Goal: Use online tool/utility: Utilize a website feature to perform a specific function

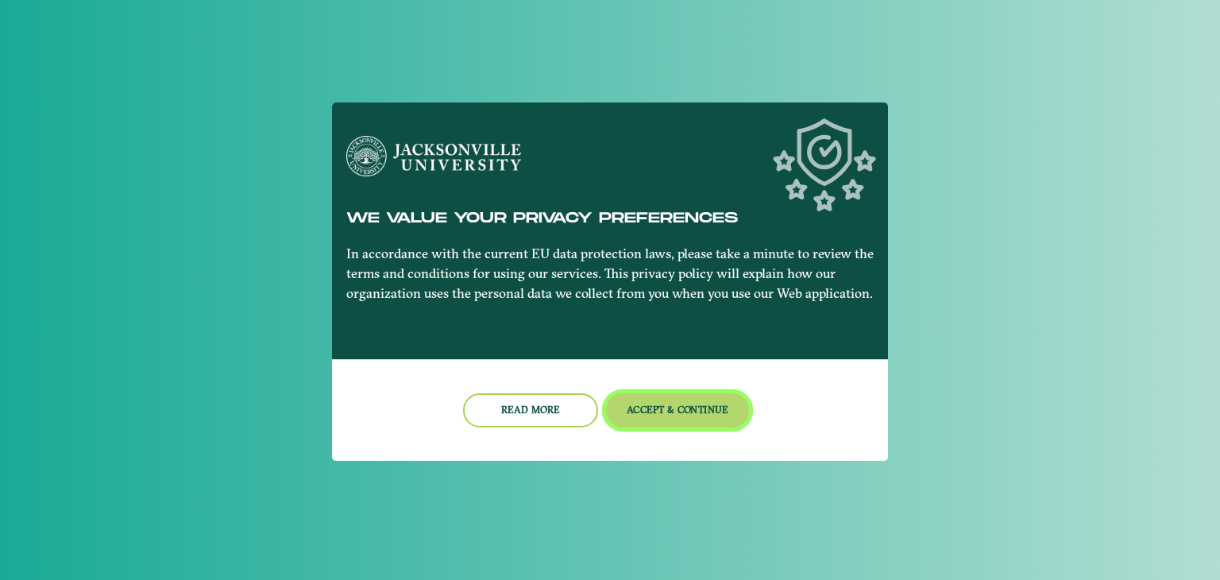
click at [704, 407] on button "Accept & Continue" at bounding box center [678, 410] width 144 height 34
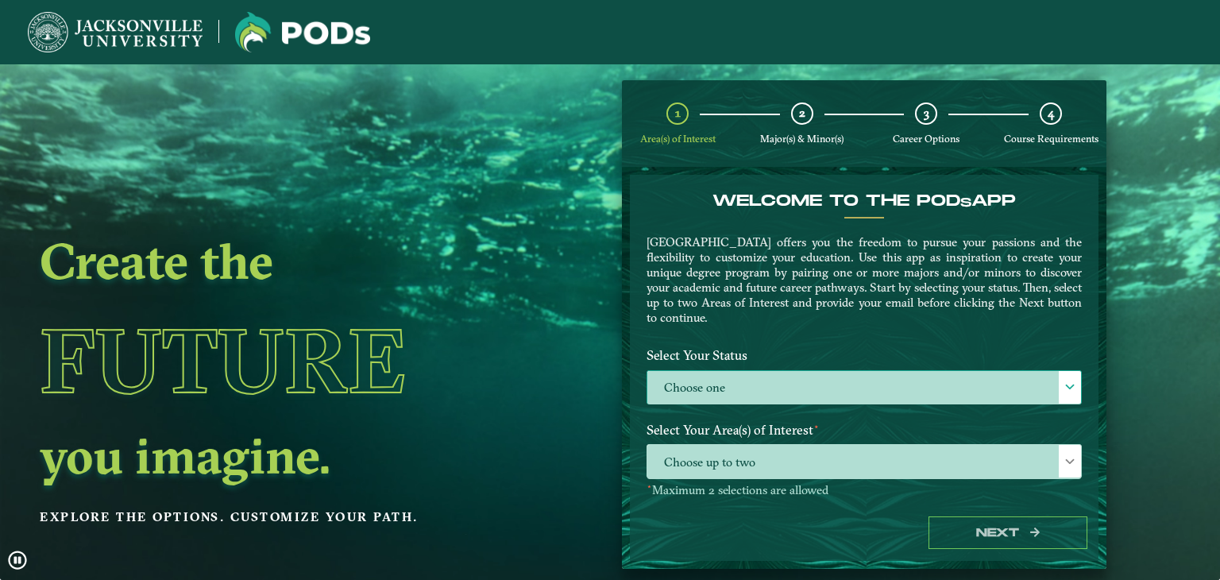
click at [756, 374] on label "Choose one" at bounding box center [864, 388] width 434 height 34
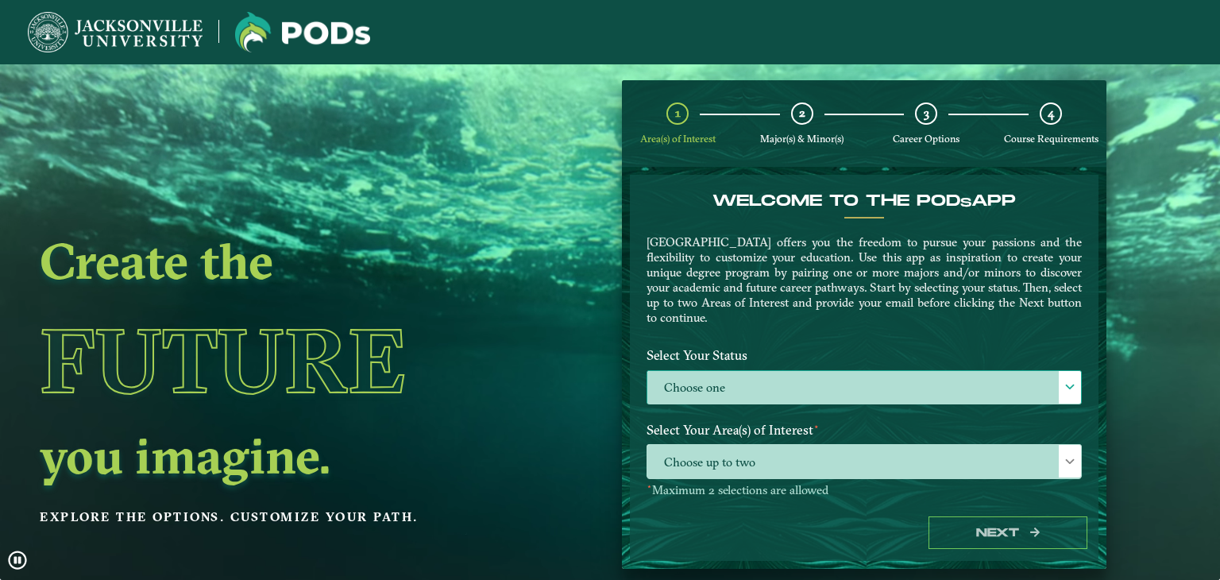
scroll to position [8, 69]
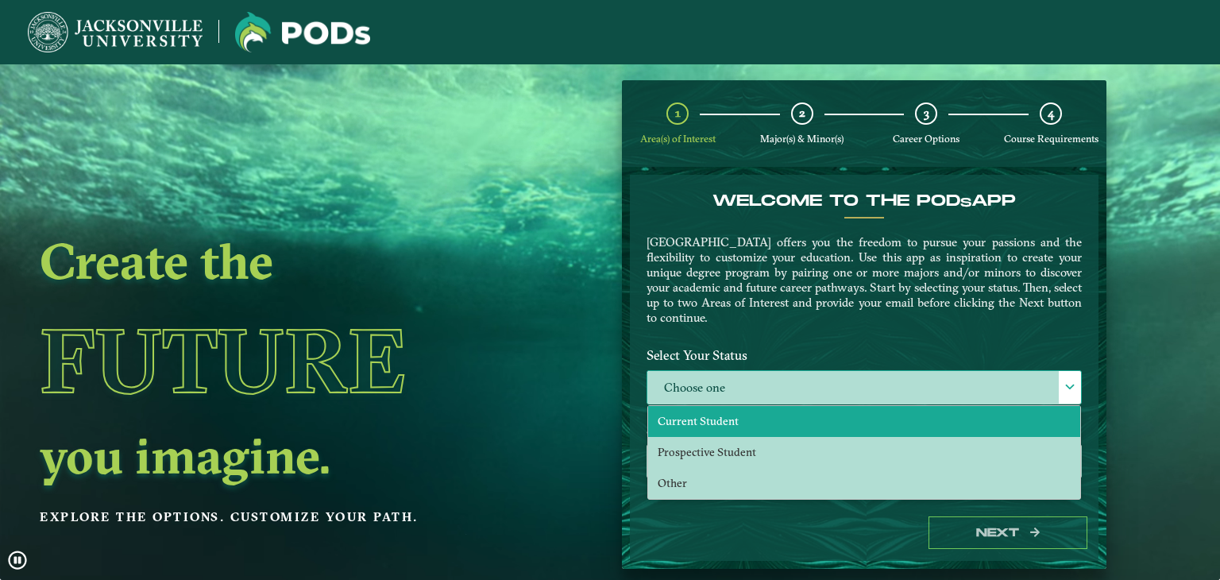
click at [721, 414] on span "Current Student" at bounding box center [697, 421] width 81 height 14
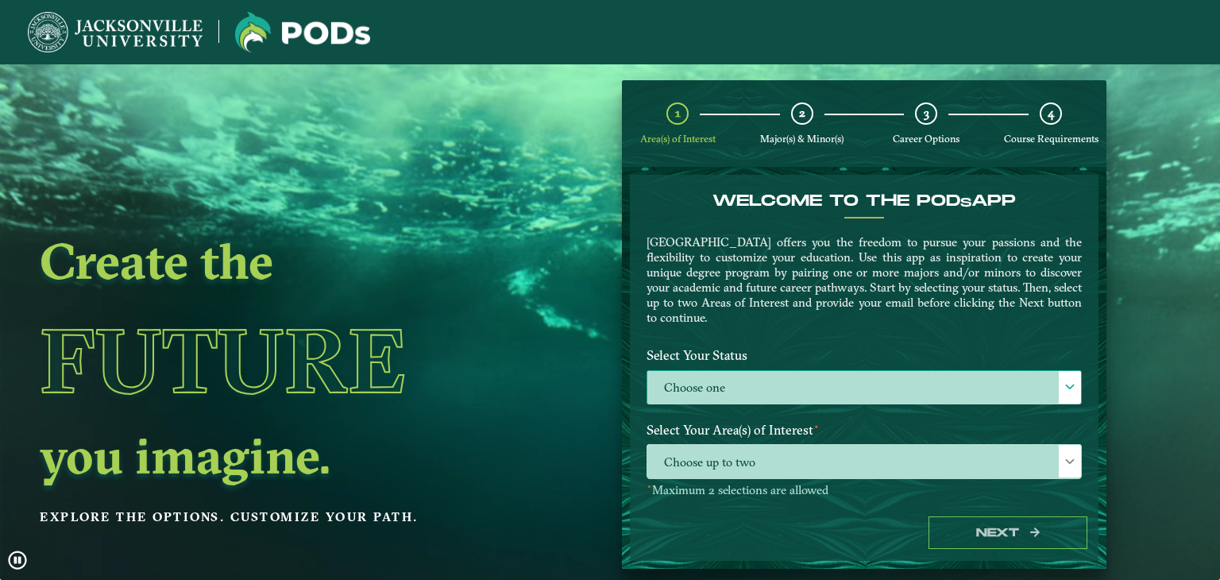
select select "[object Object]"
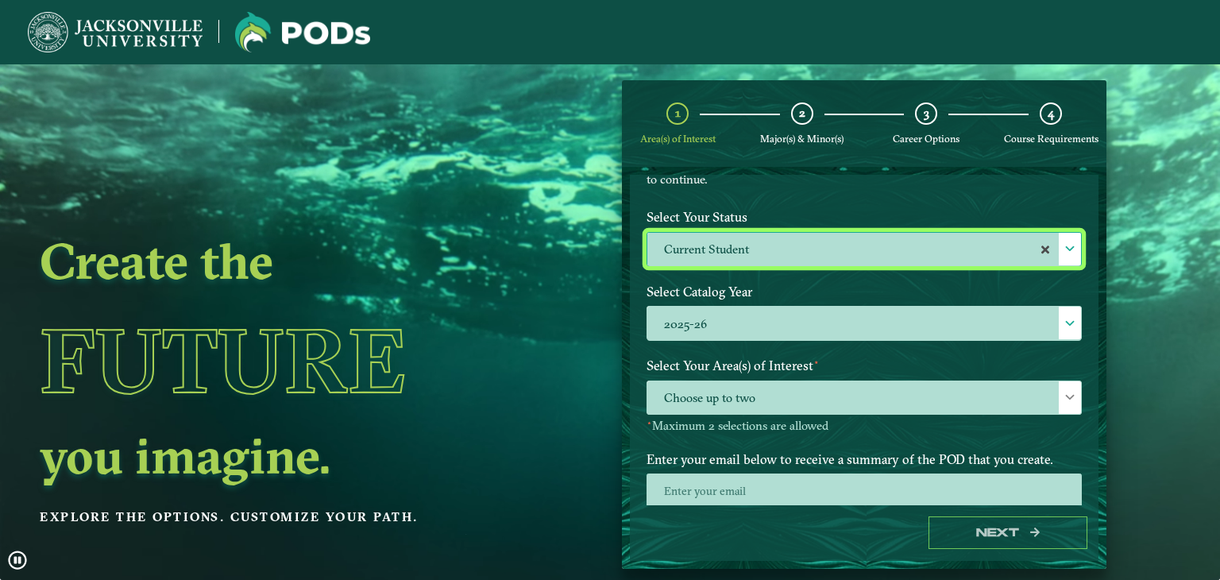
scroll to position [176, 0]
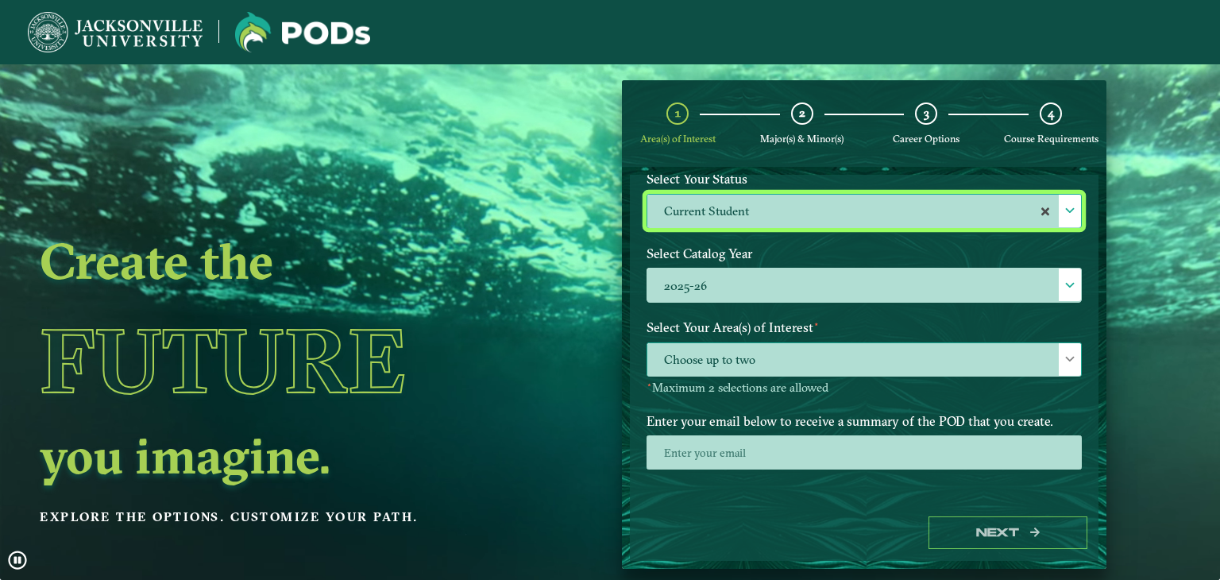
click at [851, 349] on span "Choose up to two" at bounding box center [864, 360] width 434 height 34
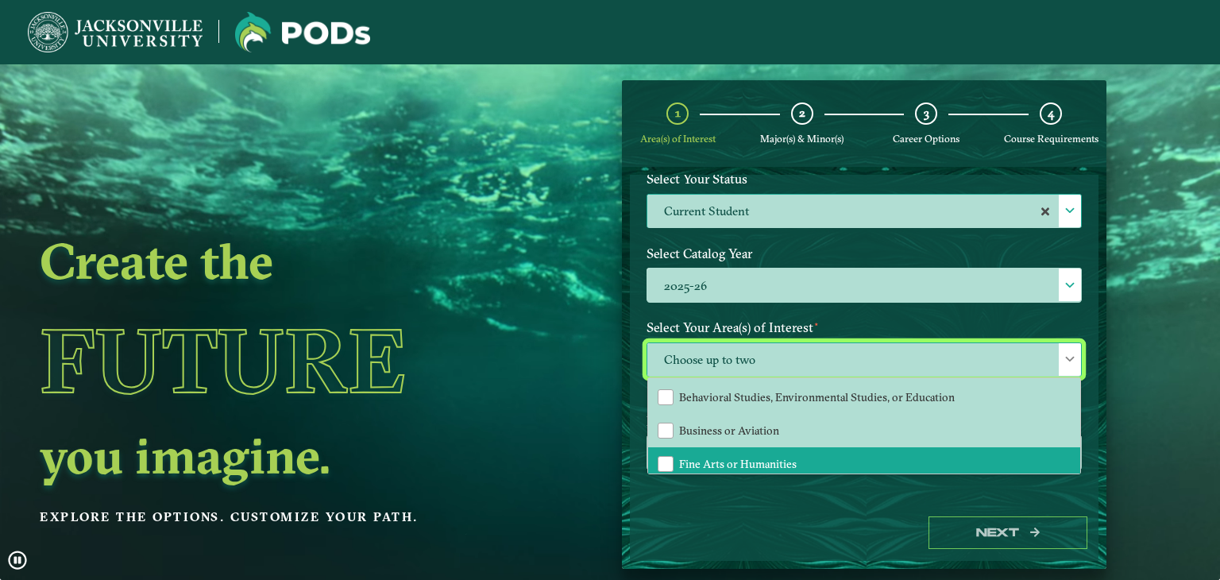
scroll to position [26, 0]
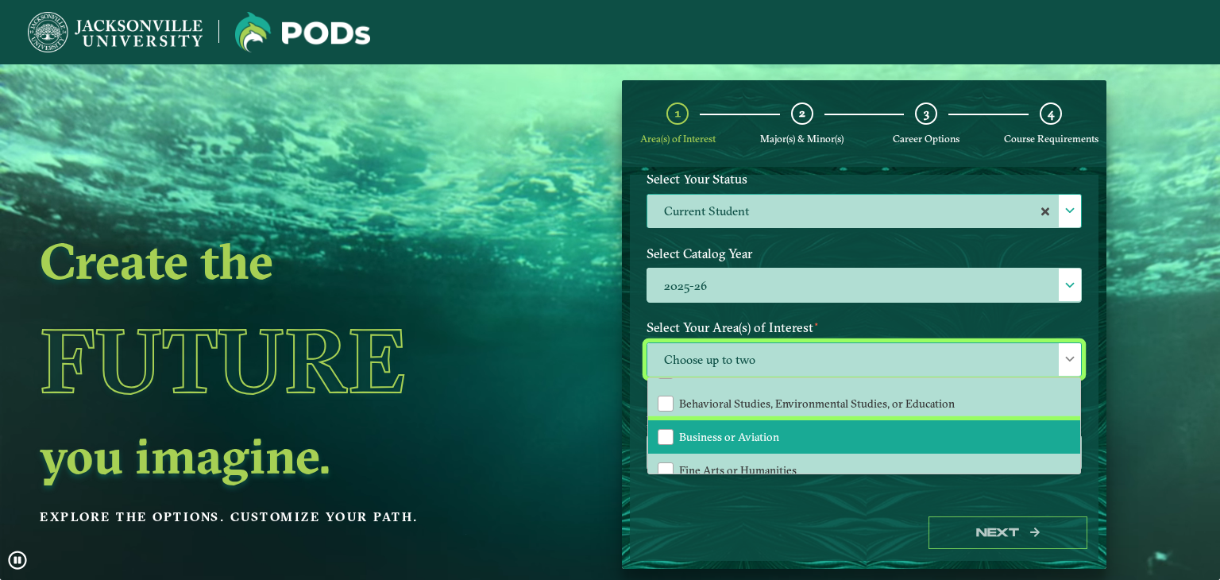
click at [742, 420] on li "Business or Aviation" at bounding box center [864, 436] width 432 height 33
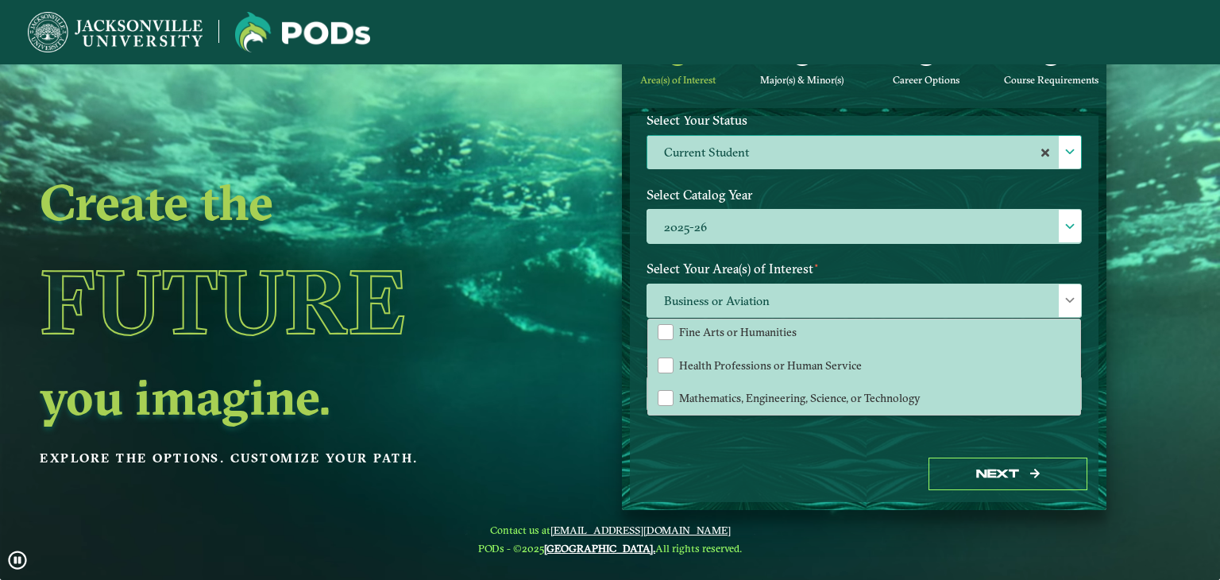
scroll to position [64, 0]
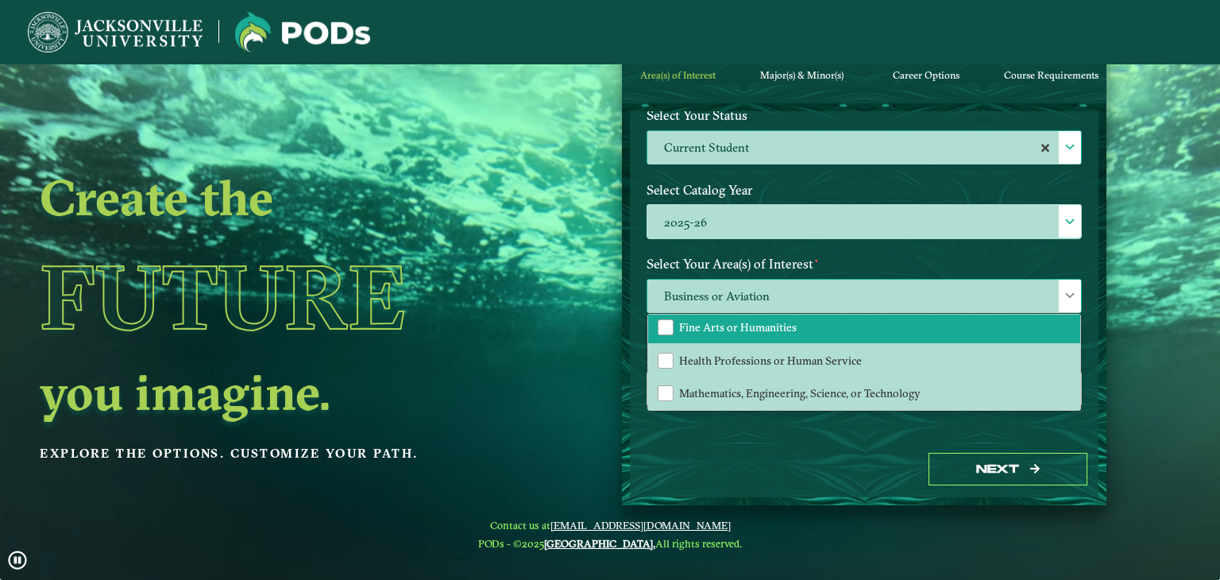
click at [709, 322] on span "Fine Arts or Humanities" at bounding box center [738, 327] width 118 height 14
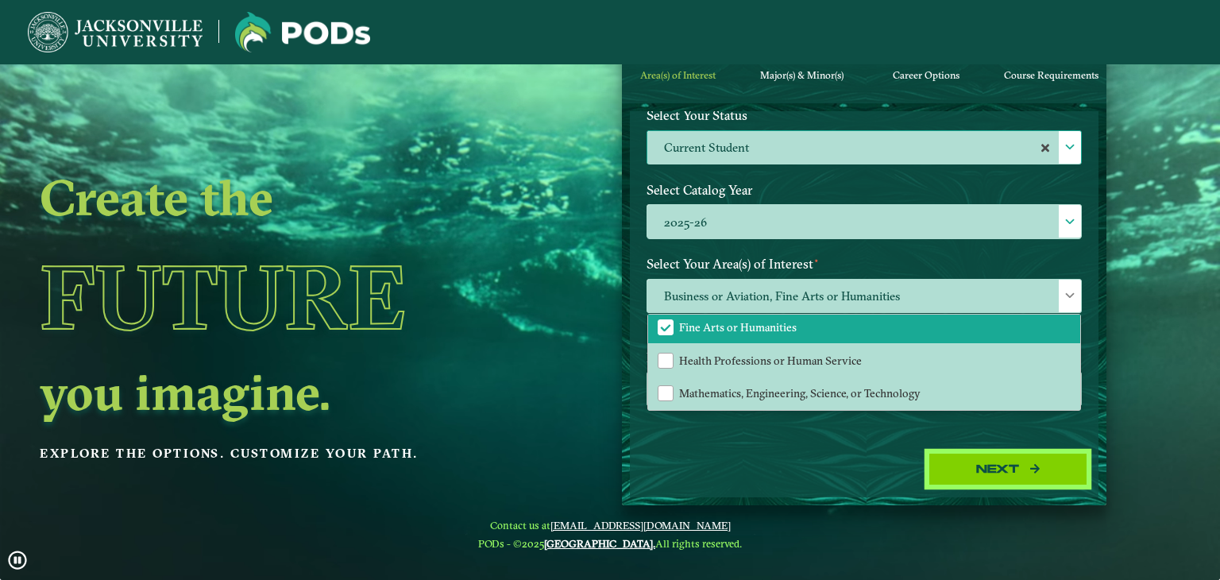
click at [962, 462] on button "Next" at bounding box center [1007, 469] width 159 height 33
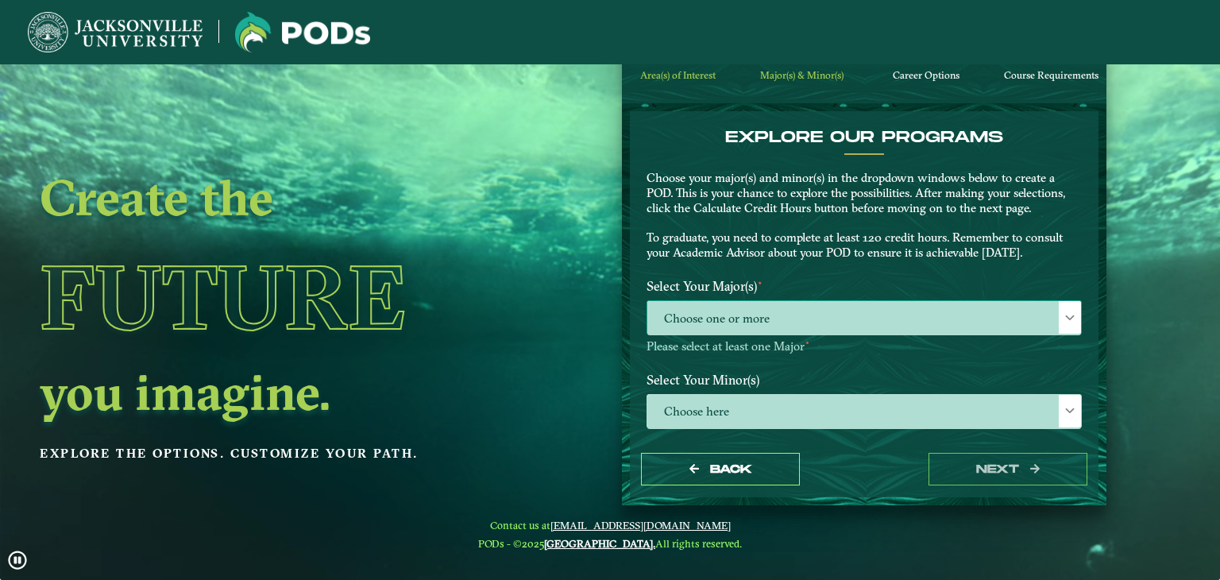
click at [748, 311] on span "Choose one or more" at bounding box center [864, 318] width 434 height 34
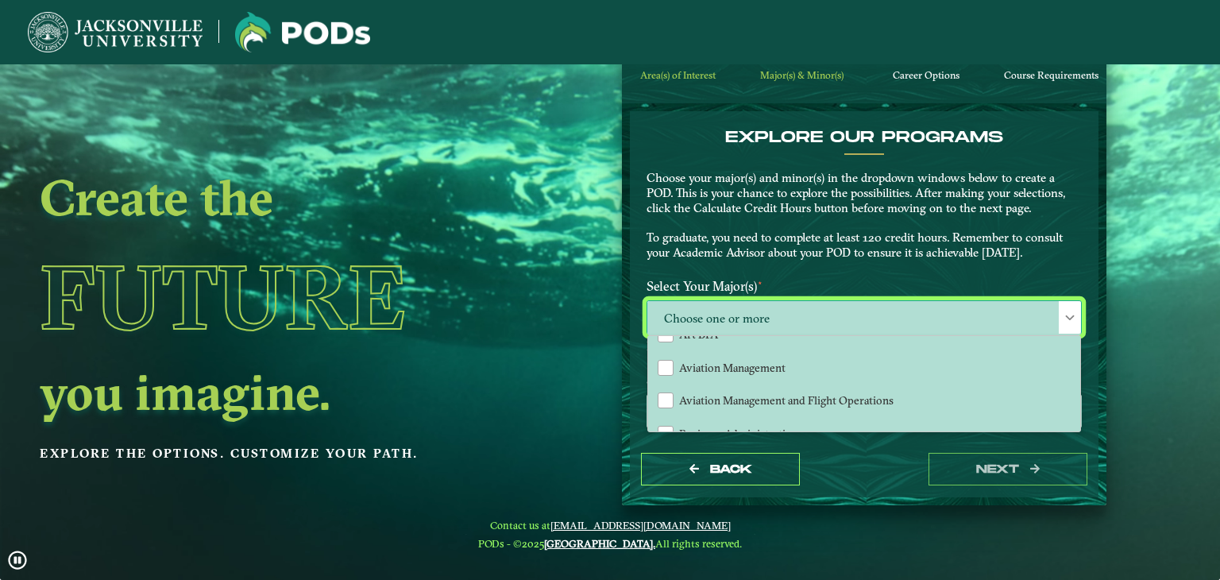
scroll to position [159, 0]
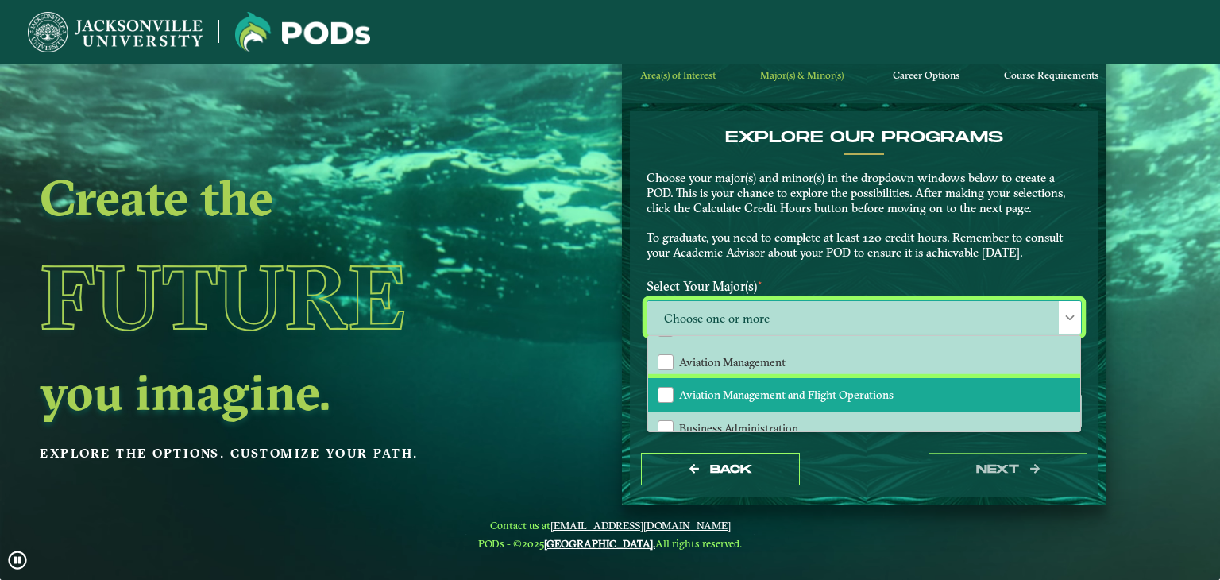
click at [765, 382] on li "Aviation Management and Flight Operations" at bounding box center [864, 394] width 432 height 33
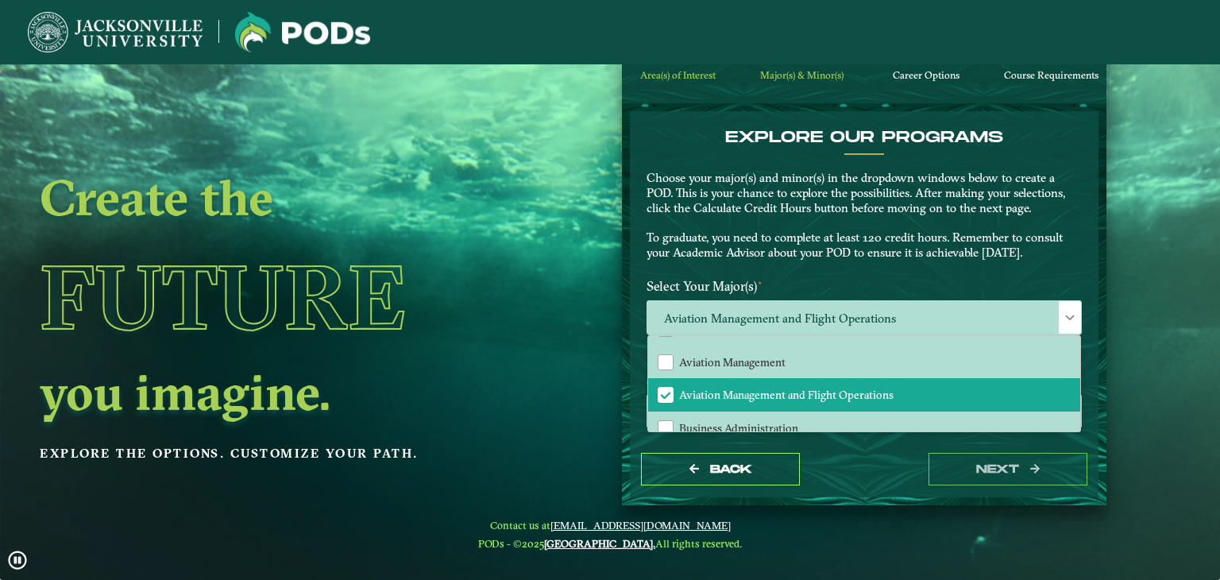
click at [906, 453] on div "Back next" at bounding box center [864, 469] width 469 height 55
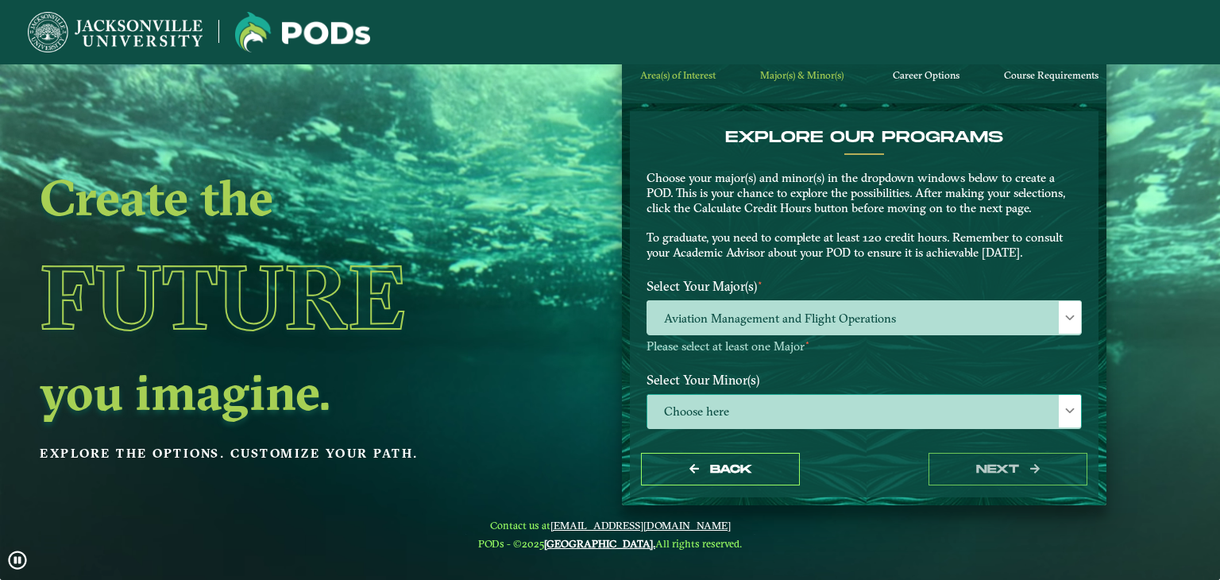
click at [788, 404] on span "Choose here" at bounding box center [864, 412] width 434 height 34
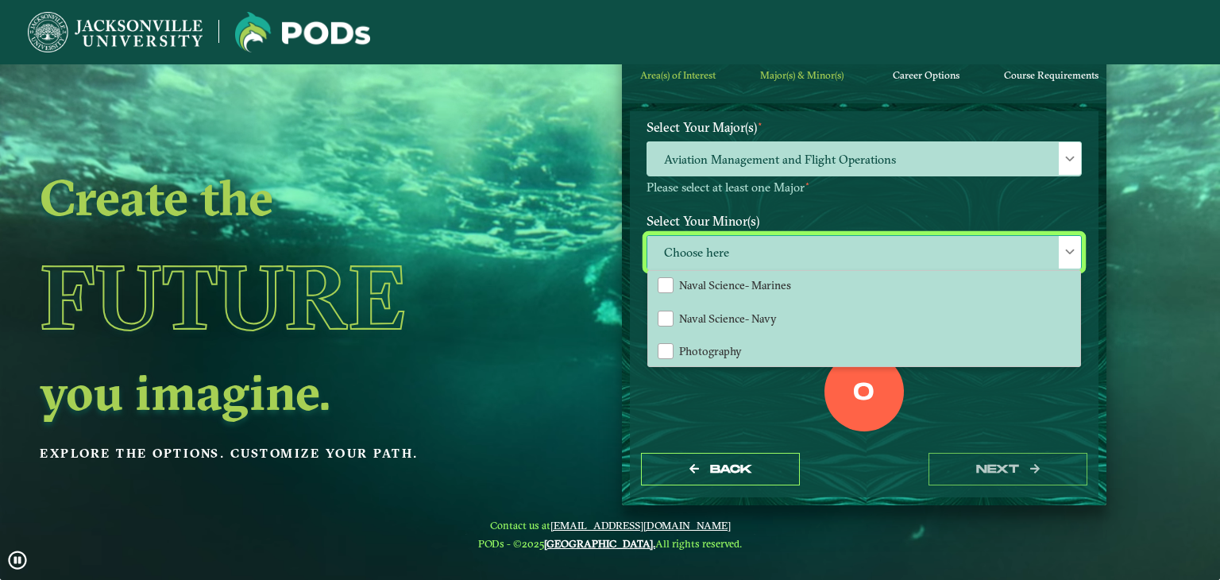
scroll to position [1236, 0]
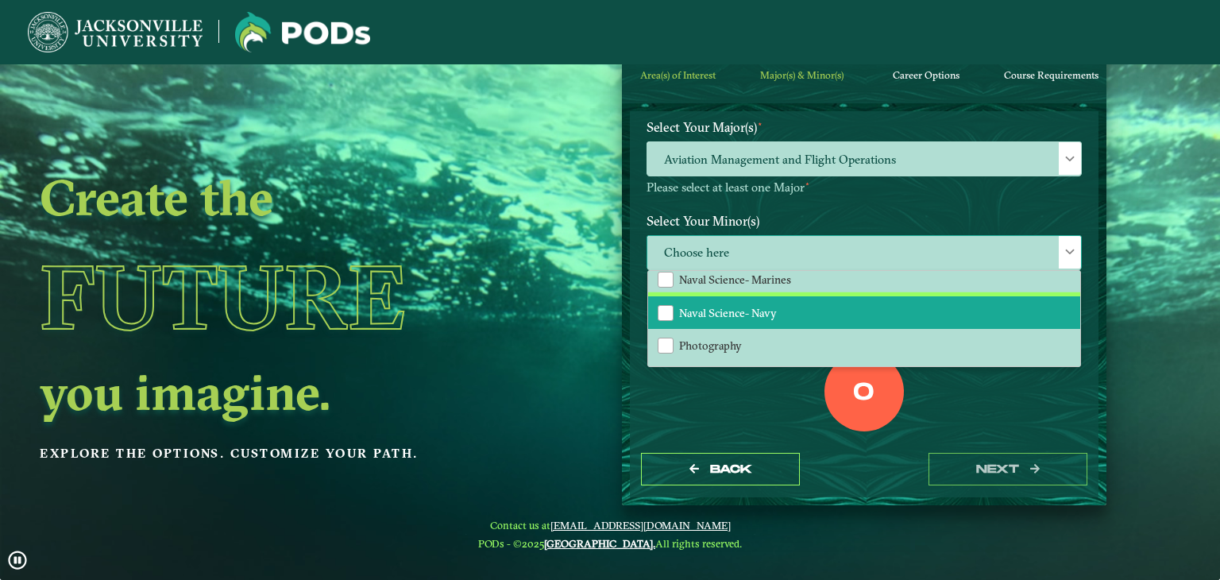
click at [792, 296] on li "Naval Science- Navy" at bounding box center [864, 312] width 432 height 33
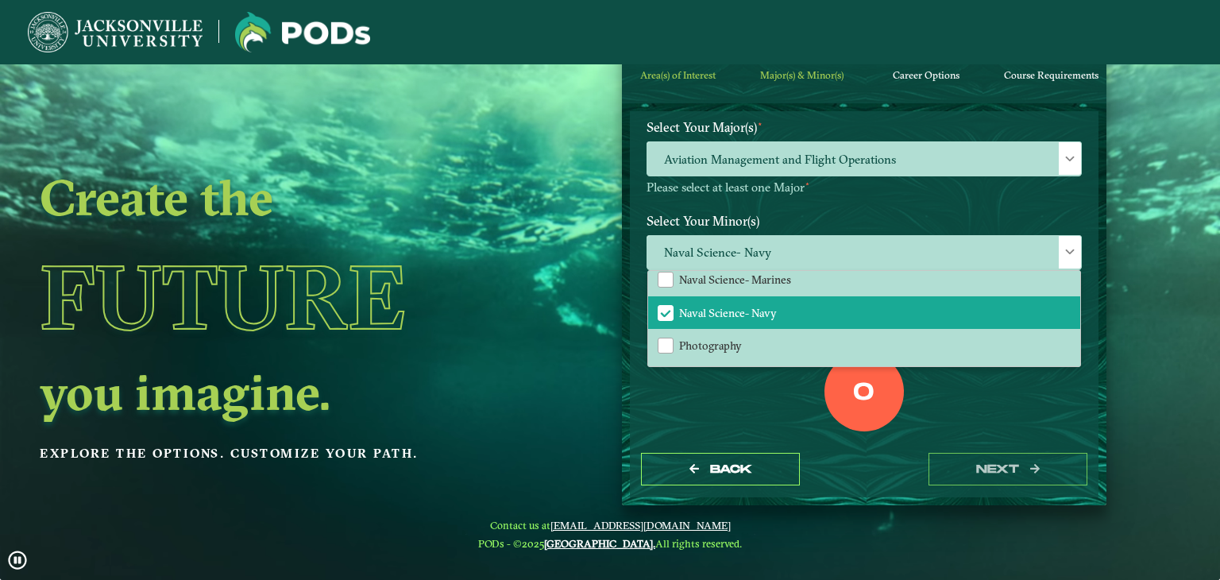
click at [952, 411] on div "0 Total Credit Hours" at bounding box center [863, 419] width 459 height 135
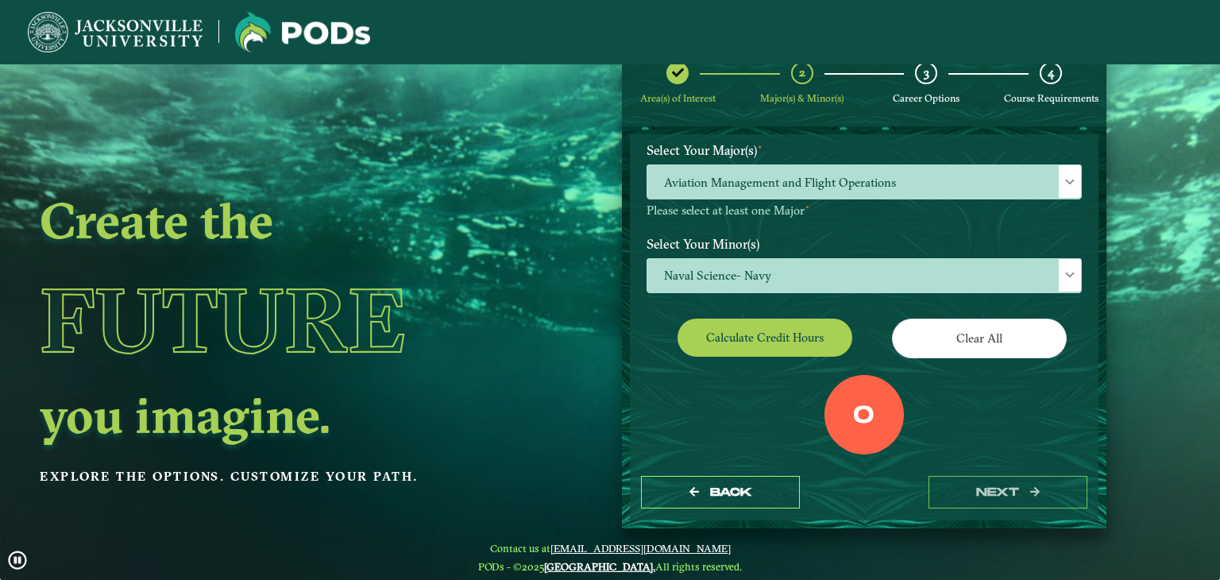
scroll to position [0, 0]
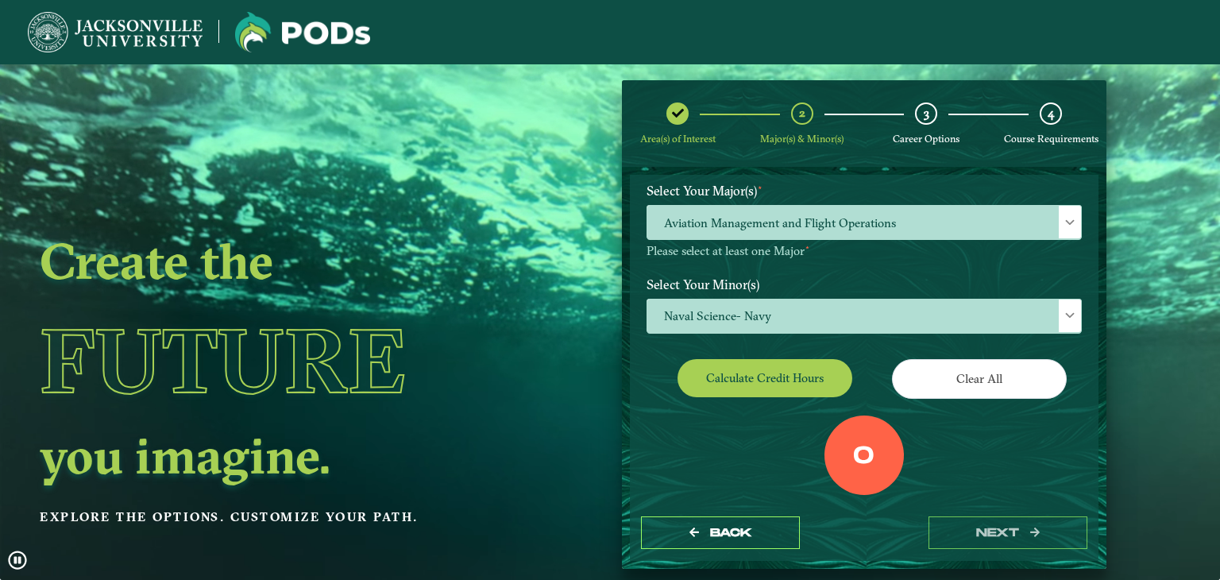
click at [989, 512] on div "Back next" at bounding box center [864, 532] width 469 height 55
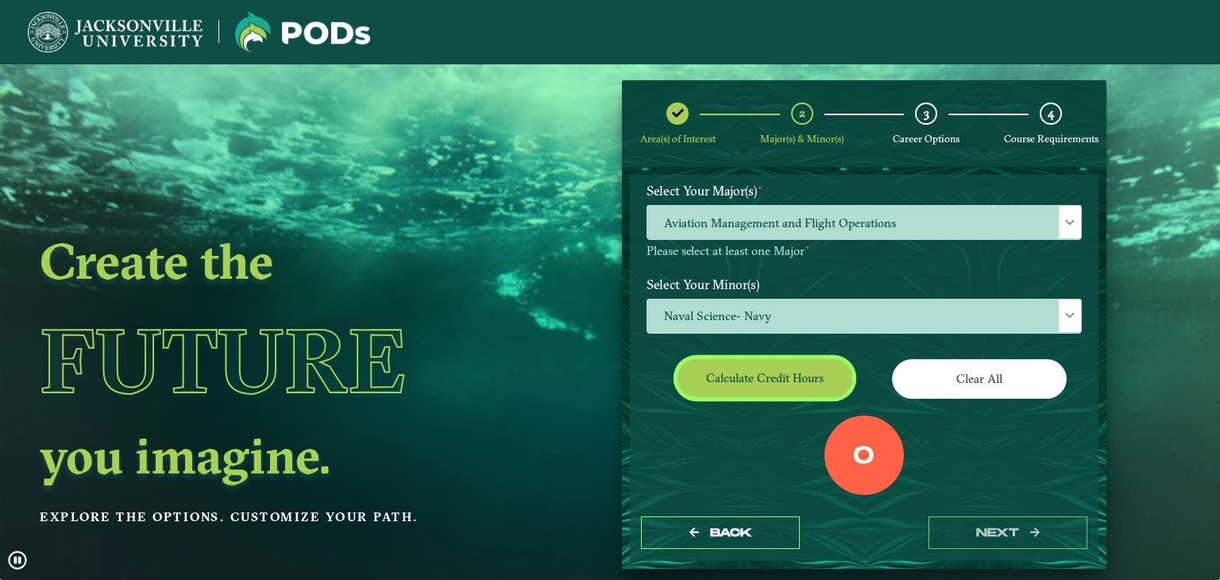
click at [746, 369] on button "Calculate credit hours" at bounding box center [764, 377] width 175 height 37
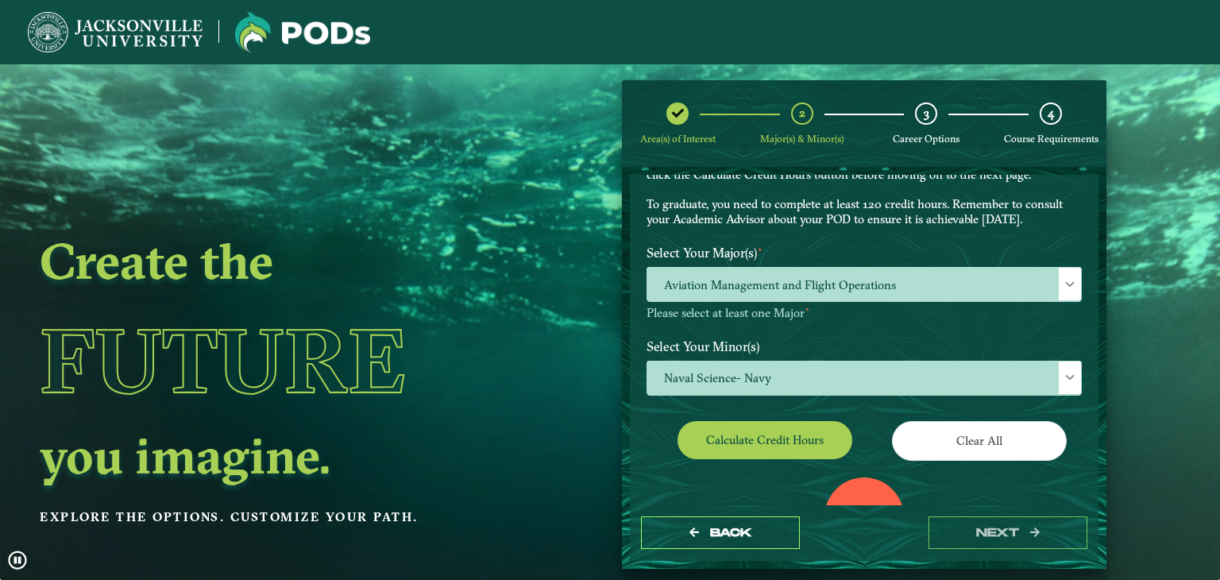
scroll to position [93, 0]
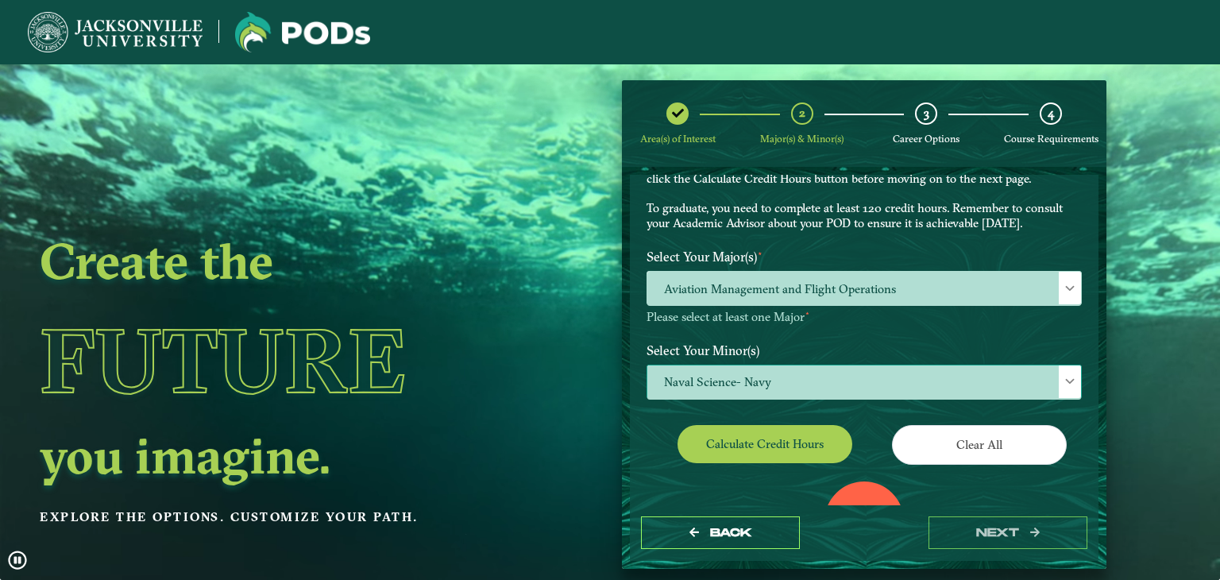
click at [858, 374] on span "Naval Science- Navy" at bounding box center [864, 382] width 434 height 34
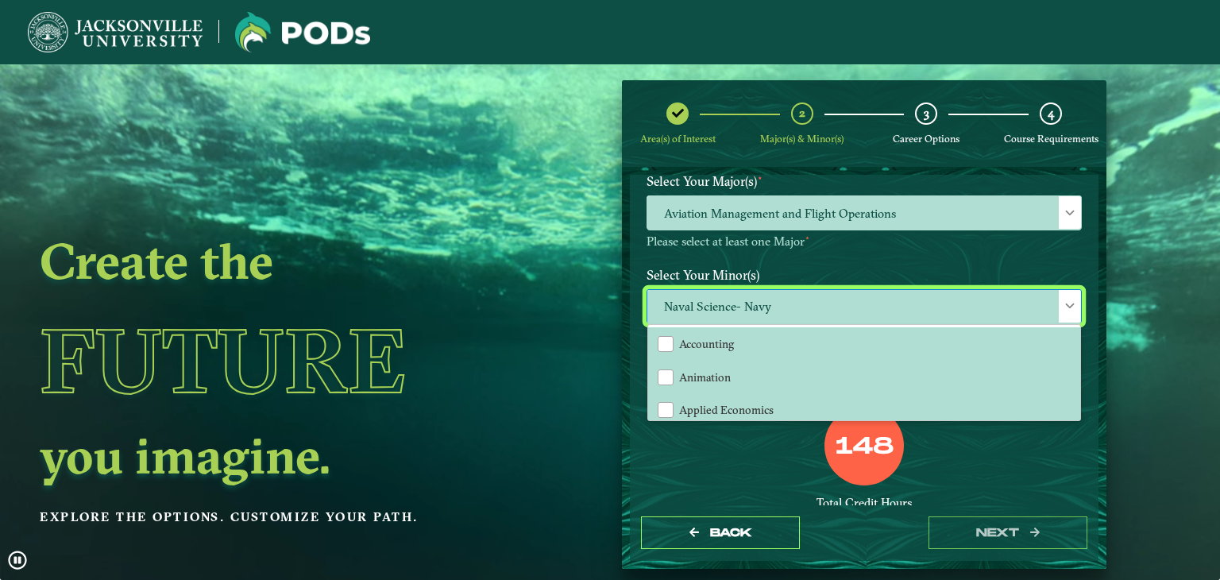
scroll to position [172, 0]
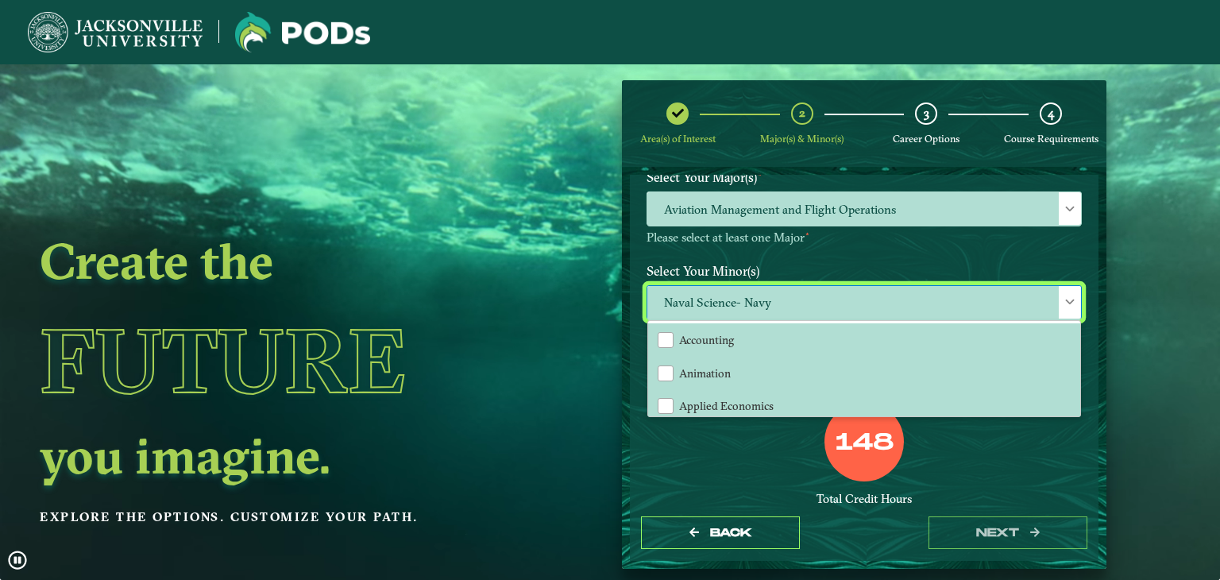
drag, startPoint x: 1028, startPoint y: 465, endPoint x: 1005, endPoint y: 457, distance: 23.6
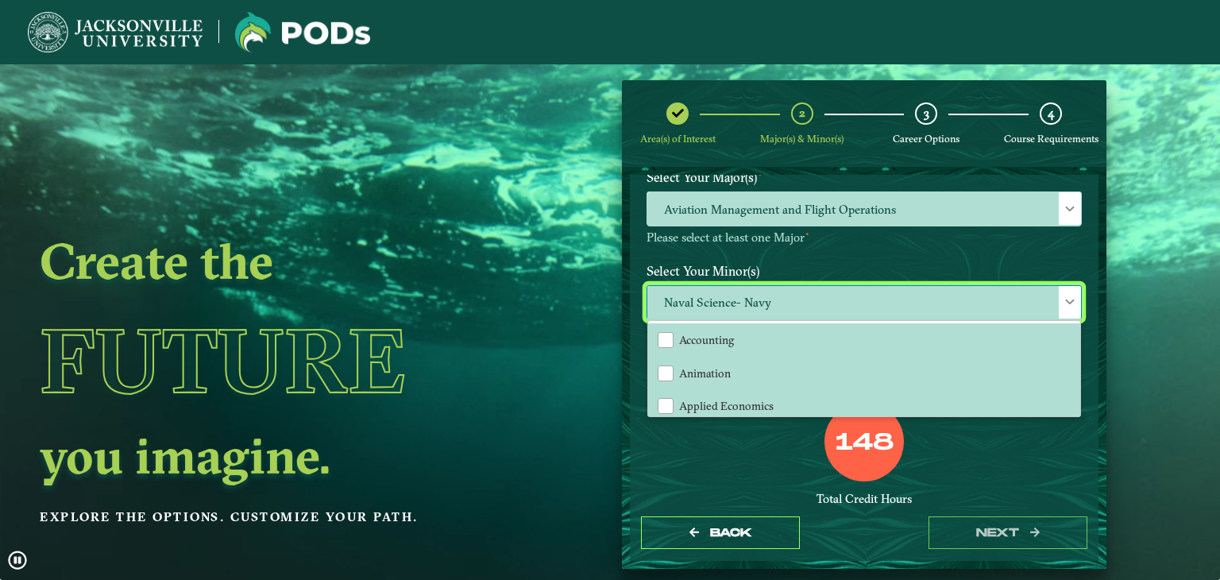
click at [1008, 458] on div "148 Total Credit Hours Oops! Let’s try that again. Your POD requires more credi…" at bounding box center [863, 489] width 459 height 175
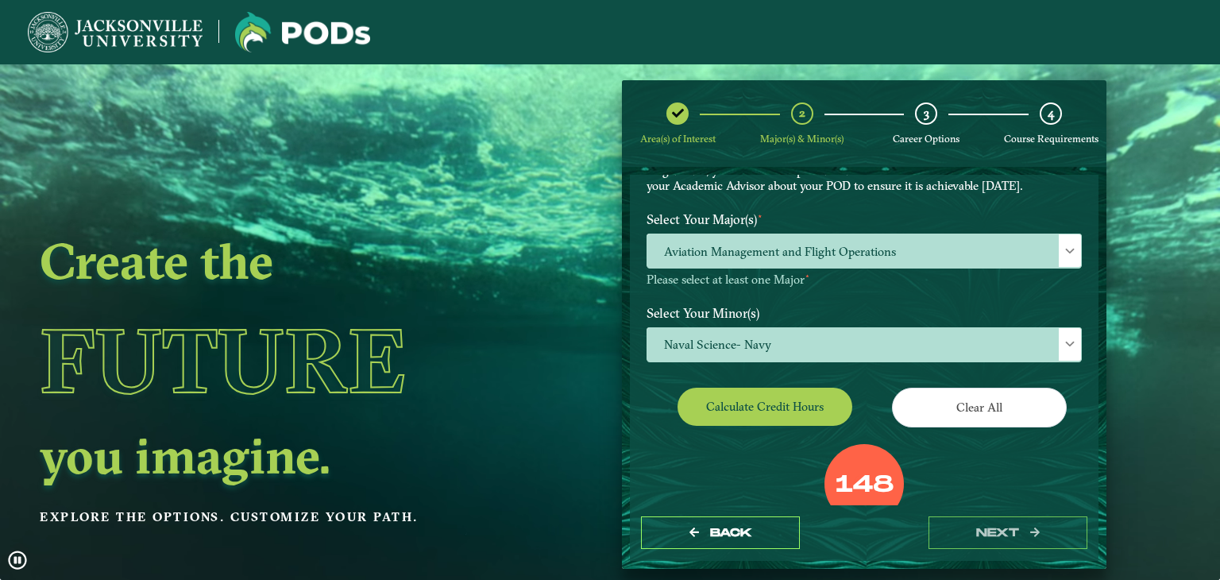
scroll to position [93, 0]
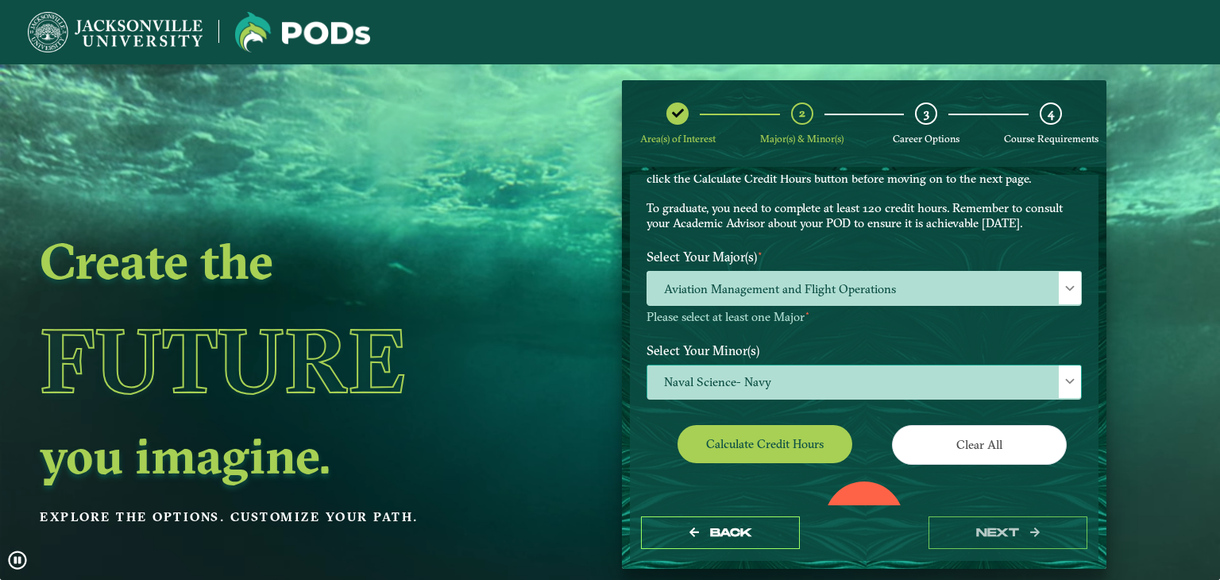
click at [807, 384] on span "Naval Science- Navy" at bounding box center [864, 382] width 434 height 34
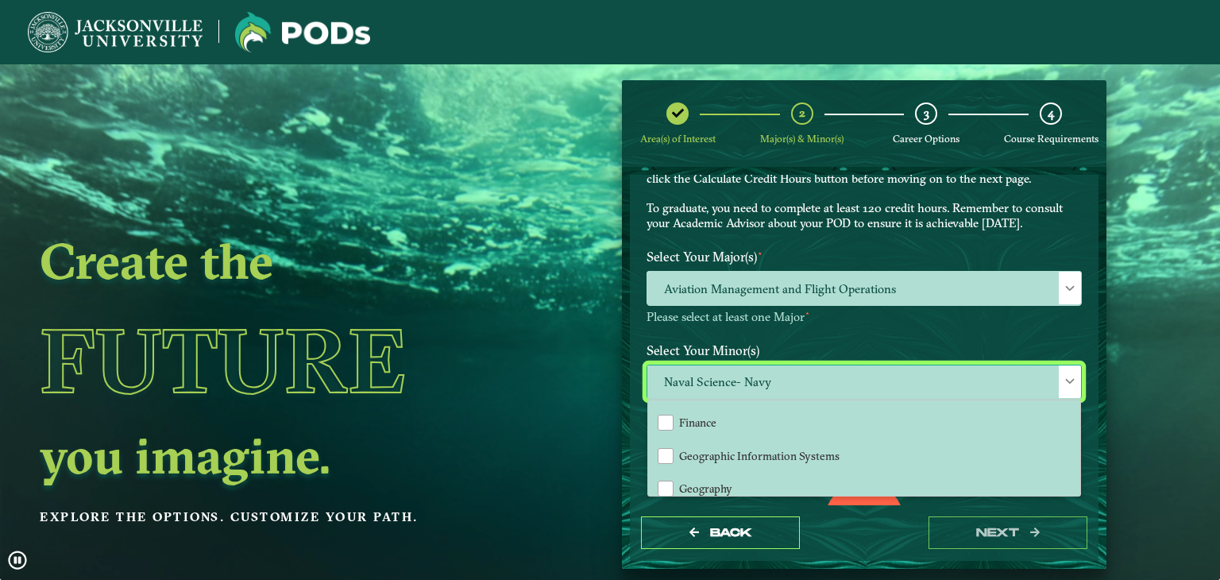
scroll to position [794, 0]
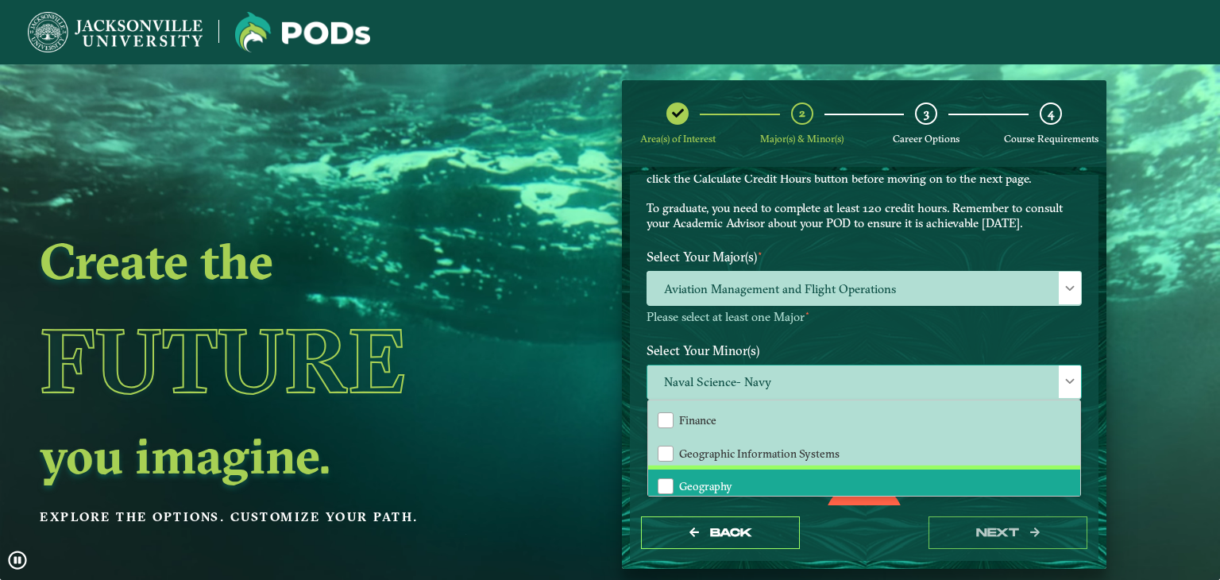
click at [794, 472] on li "Geography" at bounding box center [864, 485] width 432 height 33
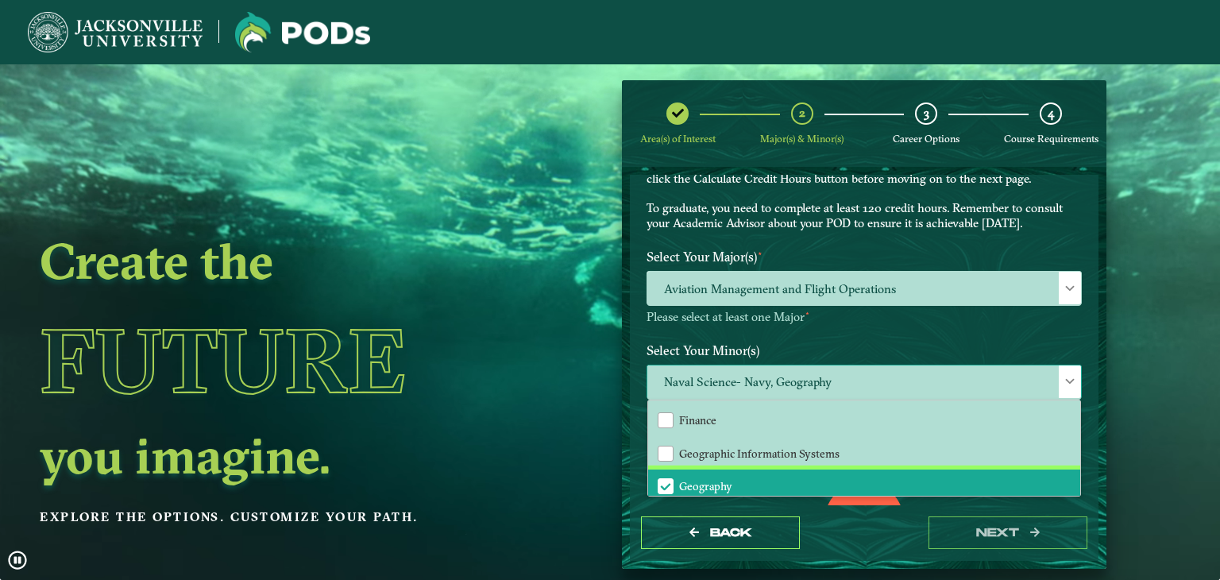
click at [773, 469] on li "Geography" at bounding box center [864, 485] width 432 height 33
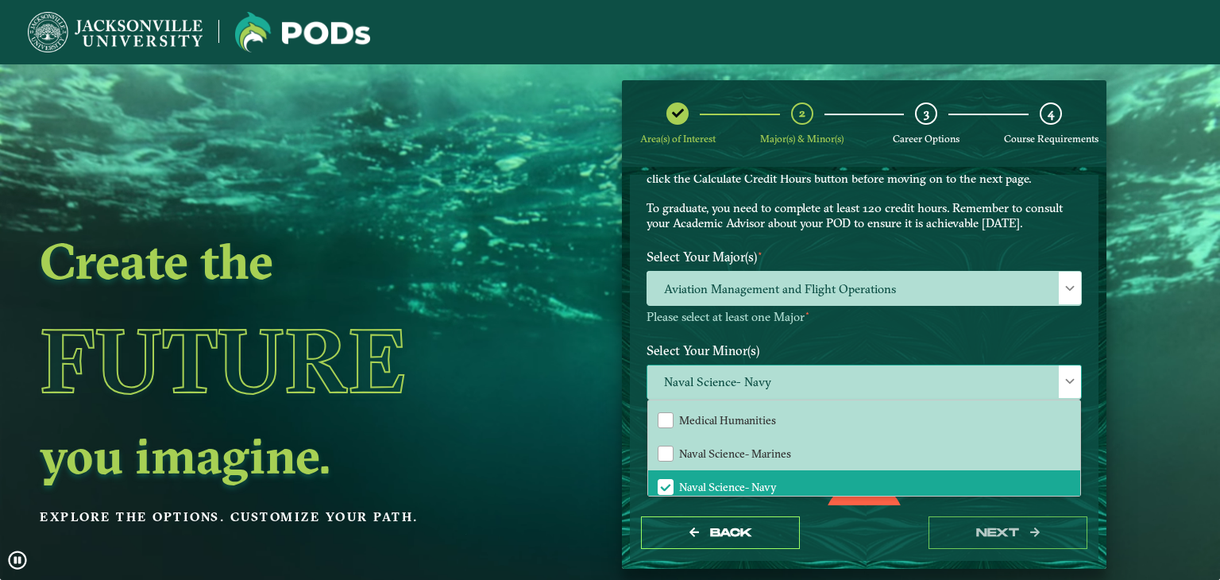
scroll to position [1191, 0]
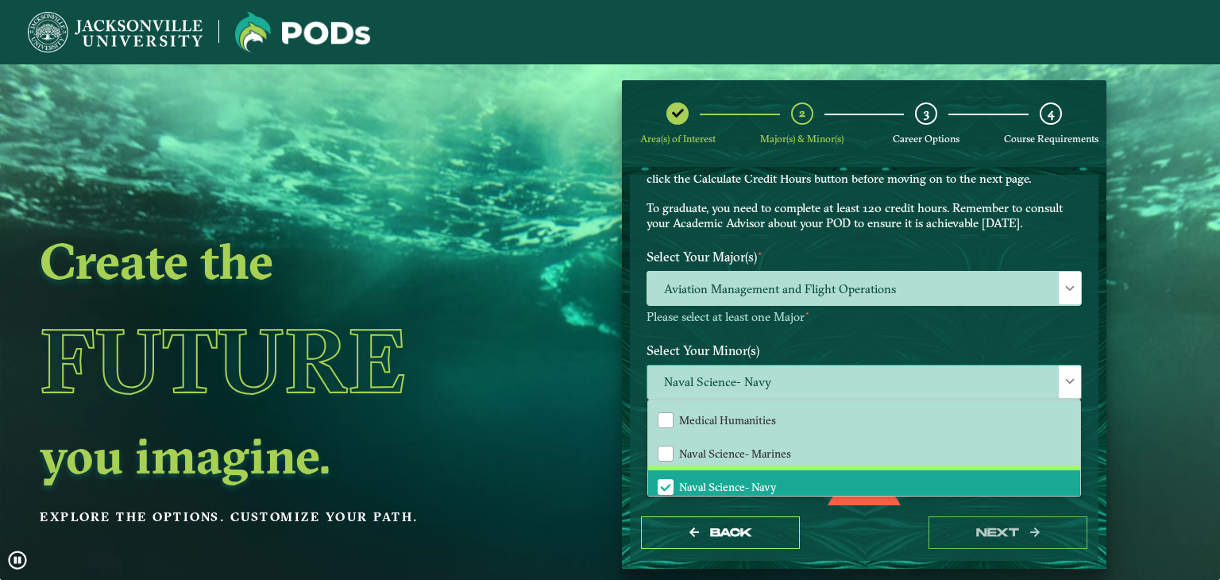
click at [776, 470] on li "Naval Science- Navy" at bounding box center [864, 486] width 432 height 33
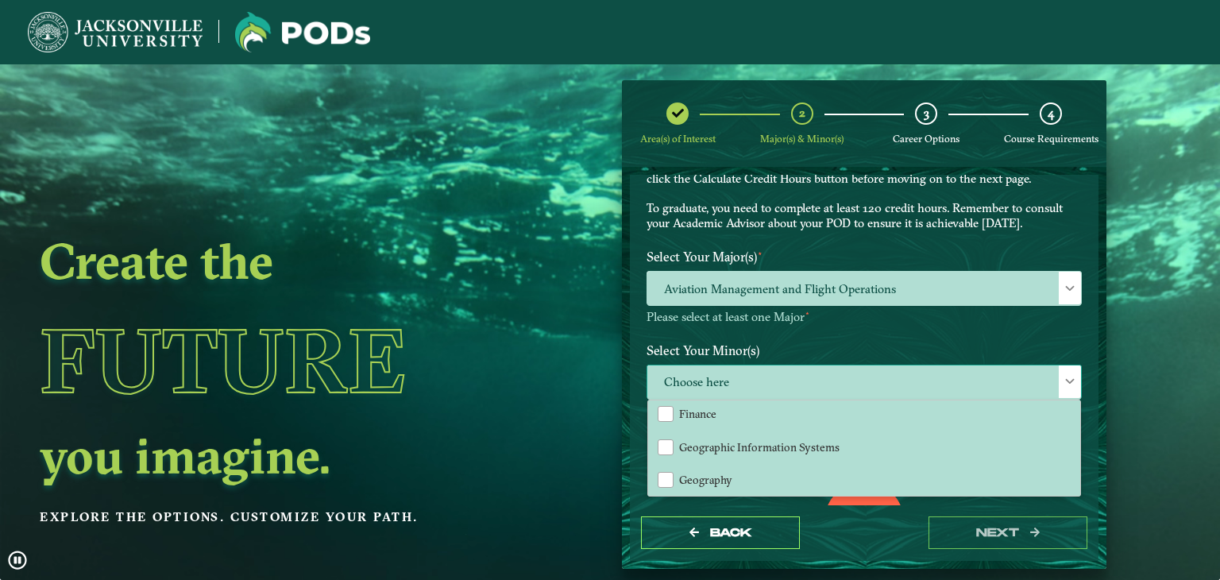
scroll to position [794, 0]
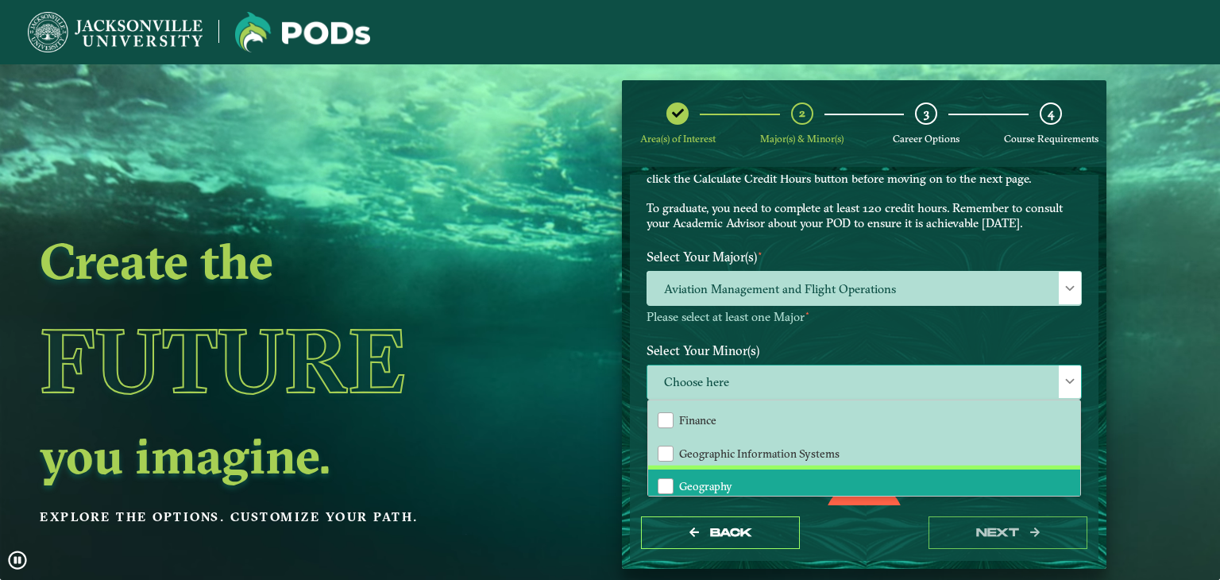
click at [780, 480] on li "Geography" at bounding box center [864, 485] width 432 height 33
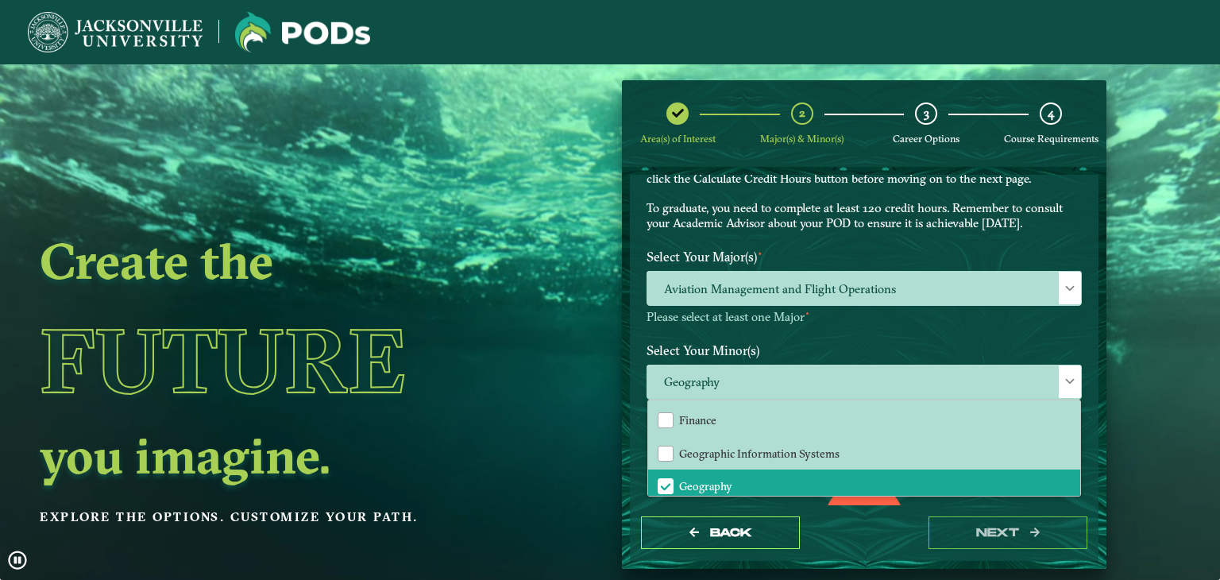
click at [886, 538] on div "Back next" at bounding box center [864, 532] width 469 height 55
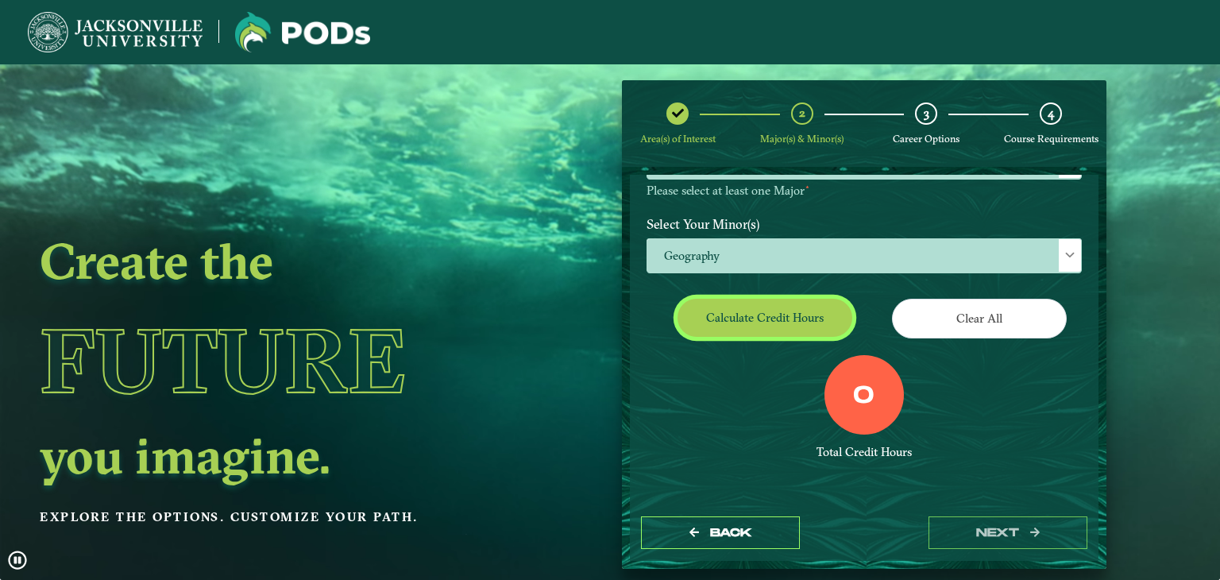
click at [765, 320] on button "Calculate credit hours" at bounding box center [764, 317] width 175 height 37
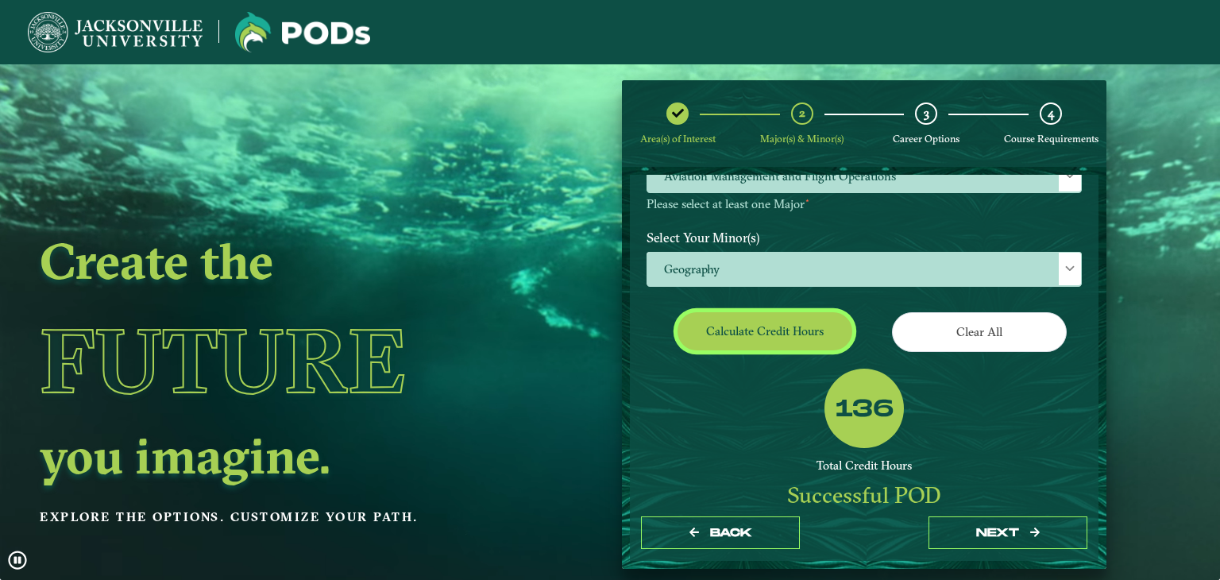
scroll to position [276, 0]
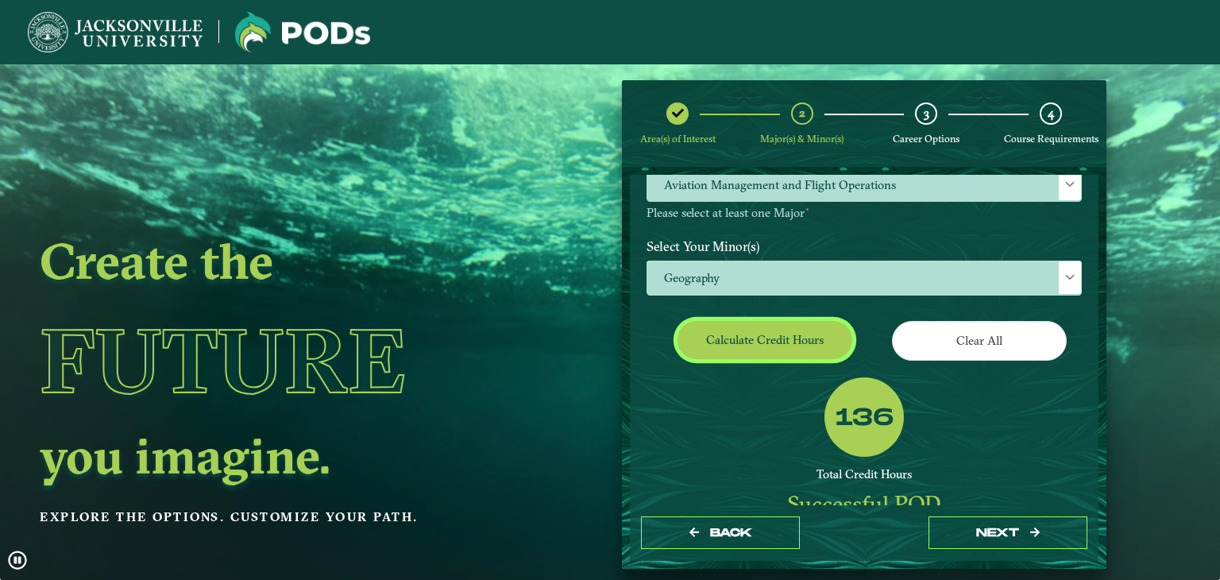
click at [788, 337] on button "Calculate credit hours" at bounding box center [764, 339] width 175 height 37
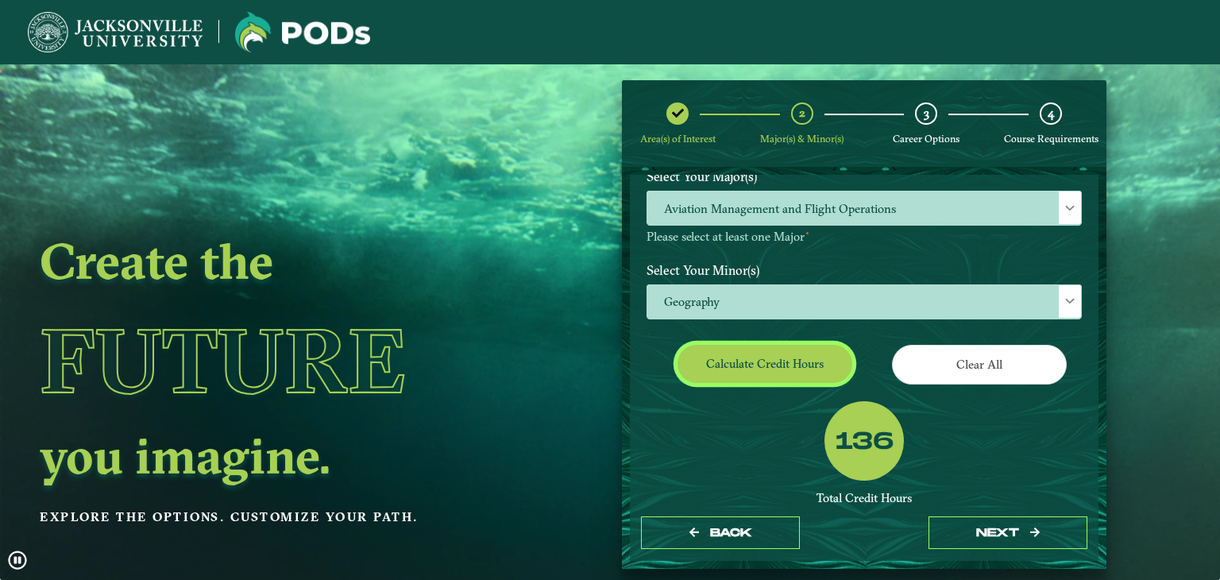
scroll to position [172, 0]
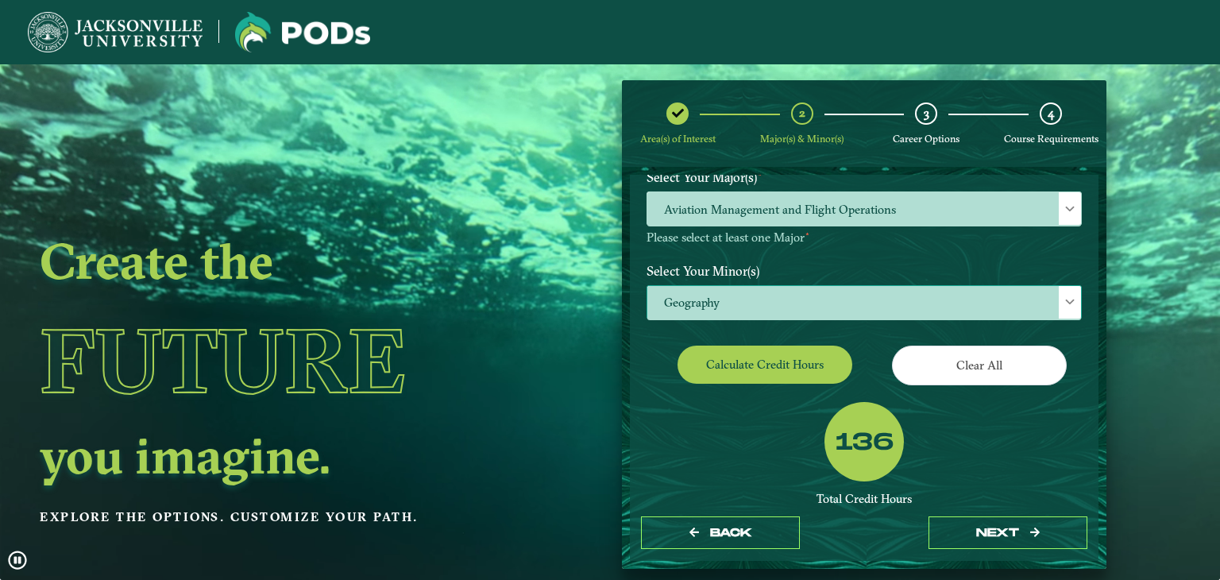
click at [831, 313] on span "Geography" at bounding box center [864, 303] width 434 height 34
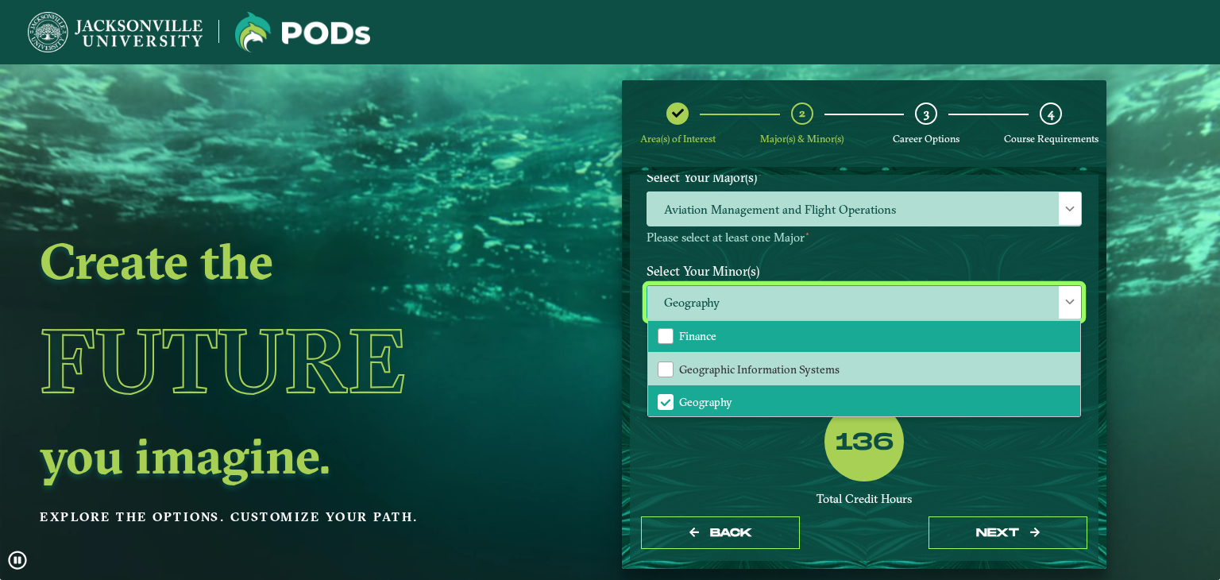
scroll to position [794, 0]
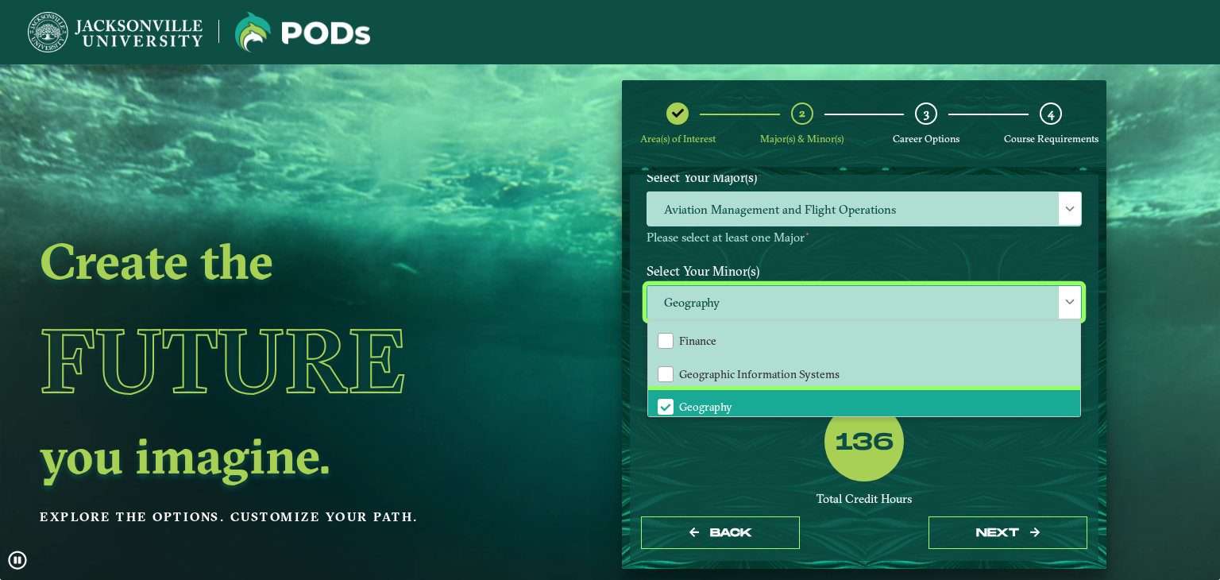
click at [678, 390] on li "Geography" at bounding box center [864, 406] width 432 height 33
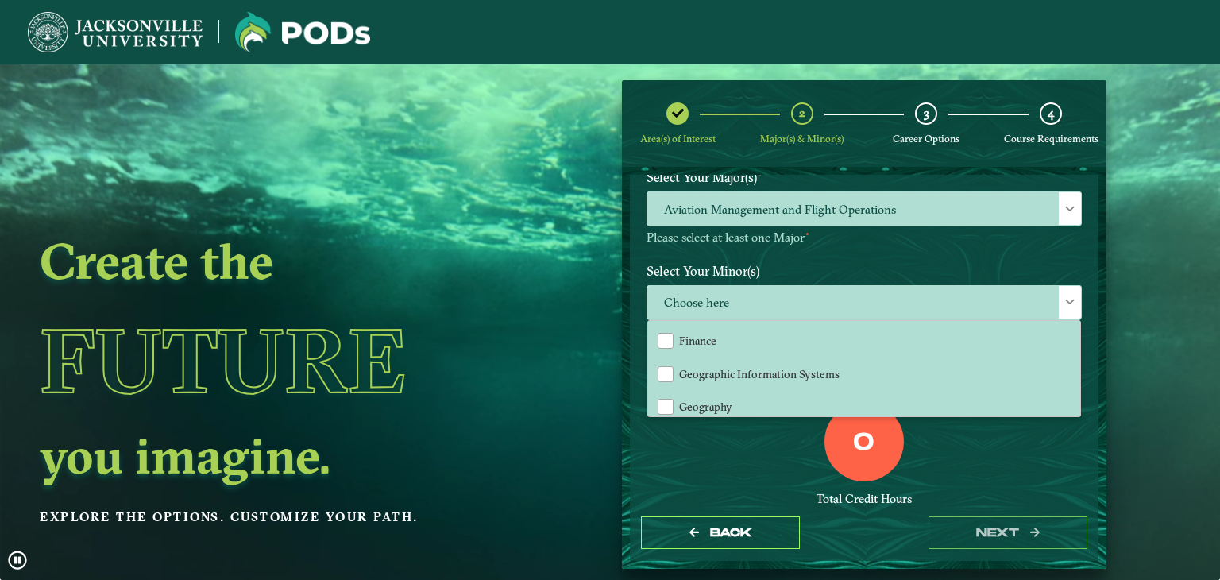
click at [792, 438] on div "0 Total Credit Hours" at bounding box center [863, 469] width 459 height 135
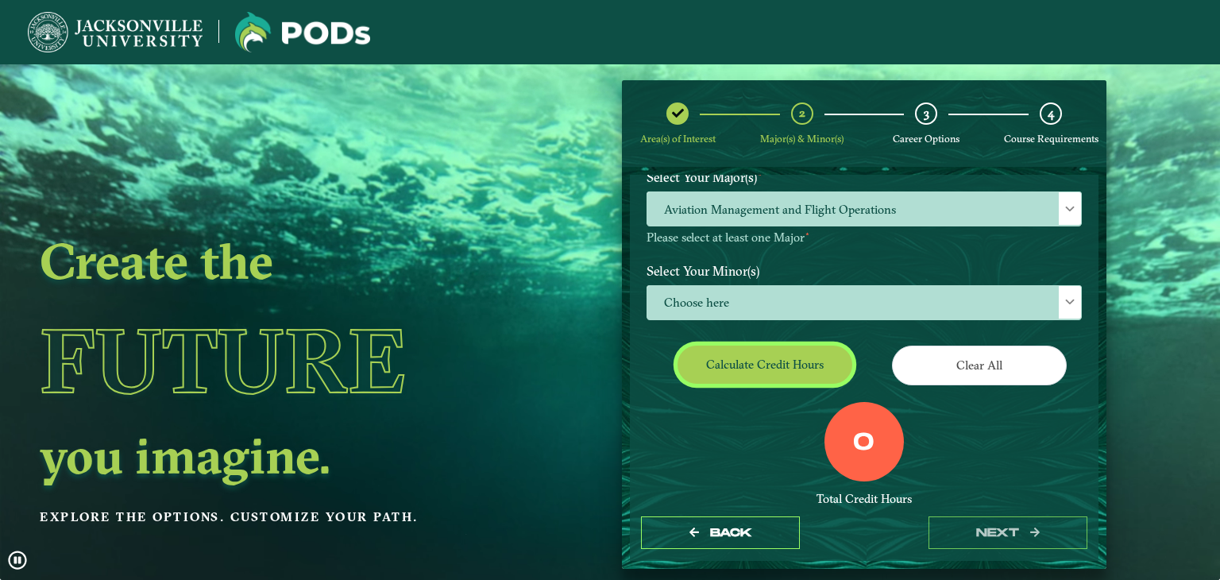
click at [765, 367] on button "Calculate credit hours" at bounding box center [764, 363] width 175 height 37
